Goal: Transaction & Acquisition: Obtain resource

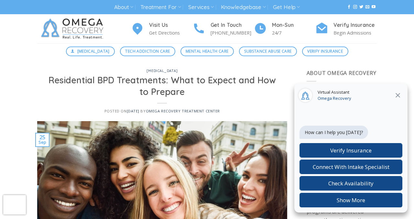
click at [396, 96] on icon at bounding box center [398, 96] width 8 height 8
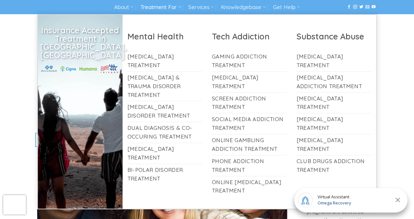
click at [177, 6] on link "Treatment For" at bounding box center [160, 7] width 40 height 12
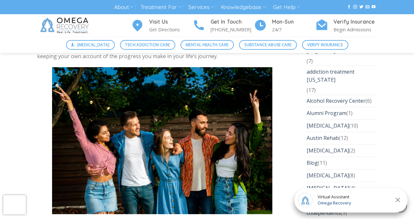
scroll to position [981, 0]
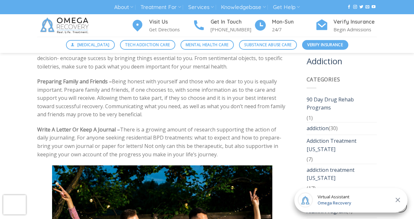
click at [323, 45] on span "Verify Insurance" at bounding box center [325, 45] width 36 height 6
